Goal: Information Seeking & Learning: Check status

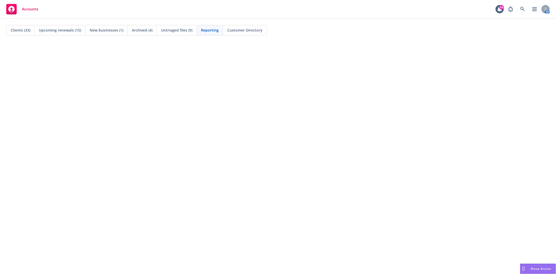
click at [20, 30] on span "Clients (33)" at bounding box center [21, 29] width 20 height 5
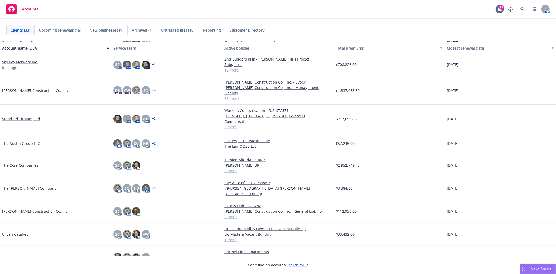
scroll to position [502, 0]
click at [46, 208] on link "[PERSON_NAME] Construction Co. Inc." at bounding box center [35, 210] width 66 height 5
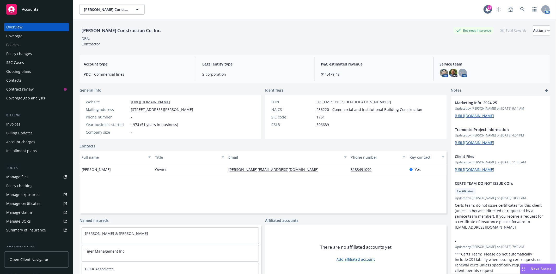
click at [26, 69] on div "Quoting plans" at bounding box center [18, 71] width 25 height 8
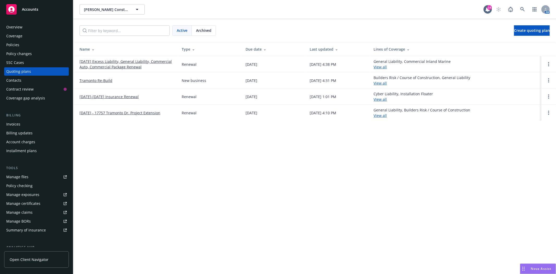
click at [127, 65] on link "[DATE] Excess Liability, General Liability, Commercial Auto, Commercial Package…" at bounding box center [127, 64] width 94 height 11
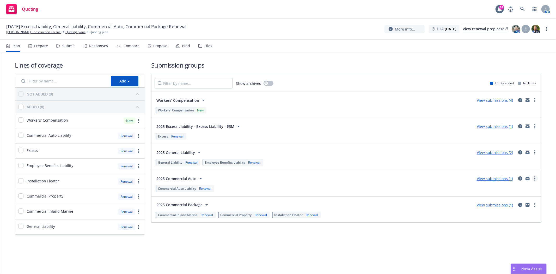
click at [535, 178] on circle "more" at bounding box center [534, 178] width 1 height 1
click at [517, 222] on span "Add market to approach" at bounding box center [510, 222] width 55 height 5
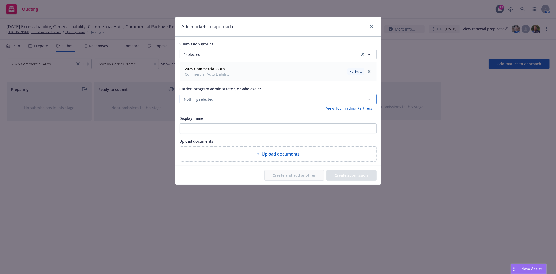
click at [233, 101] on button "Nothing selected" at bounding box center [278, 99] width 197 height 10
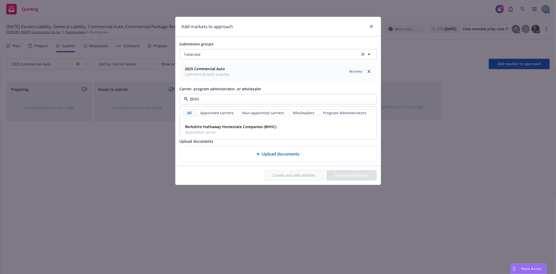
type input "BHHC"
click at [233, 133] on span "Appointed carrier" at bounding box center [230, 131] width 91 height 5
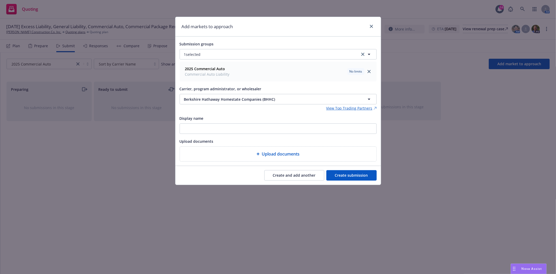
click at [331, 174] on button "Create submission" at bounding box center [351, 175] width 50 height 10
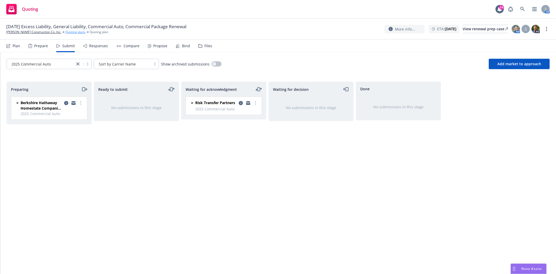
click at [69, 33] on link "Quoting plans" at bounding box center [75, 32] width 20 height 5
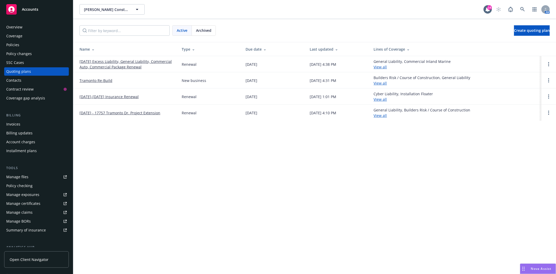
click at [106, 98] on link "[DATE]-[DATE] Insurance Renewal" at bounding box center [109, 96] width 59 height 5
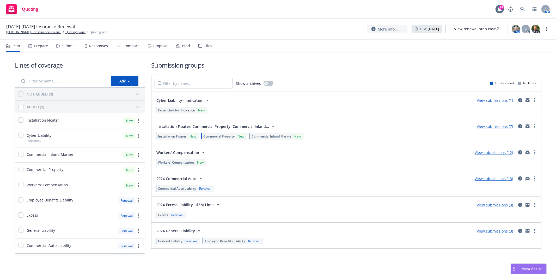
click at [98, 46] on div "Responses" at bounding box center [98, 46] width 19 height 4
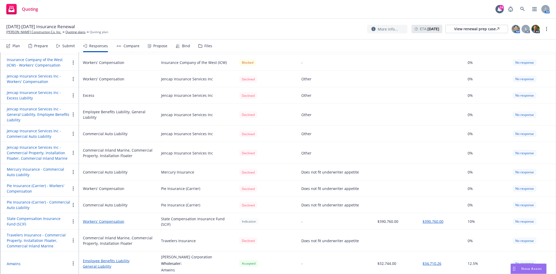
scroll to position [538, 0]
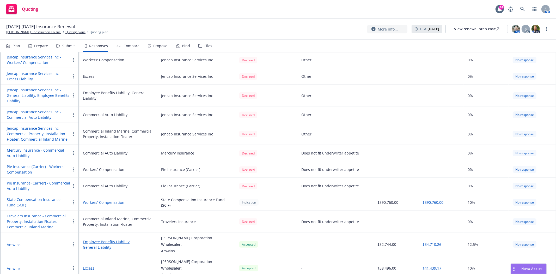
click at [73, 151] on icon "button" at bounding box center [73, 153] width 1 height 4
click at [50, 147] on button "Mercury Insurance - Commercial Auto Liability" at bounding box center [38, 152] width 63 height 11
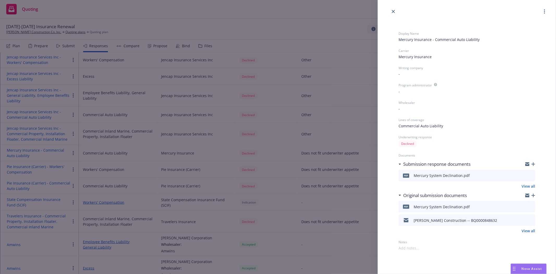
click at [530, 175] on icon "preview file" at bounding box center [530, 175] width 5 height 4
click at [393, 13] on icon "close" at bounding box center [393, 11] width 3 height 3
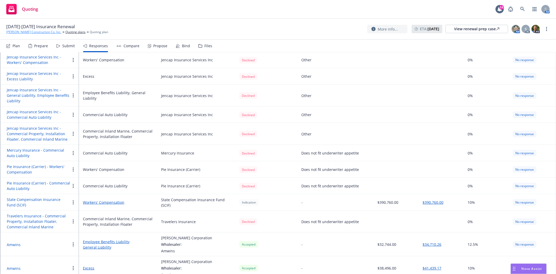
click at [33, 32] on link "[PERSON_NAME] Construction Co. Inc." at bounding box center [33, 32] width 55 height 5
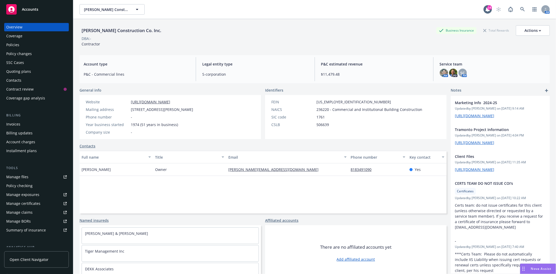
click at [12, 41] on div "Policies" at bounding box center [12, 45] width 13 height 8
